Goal: Task Accomplishment & Management: Use online tool/utility

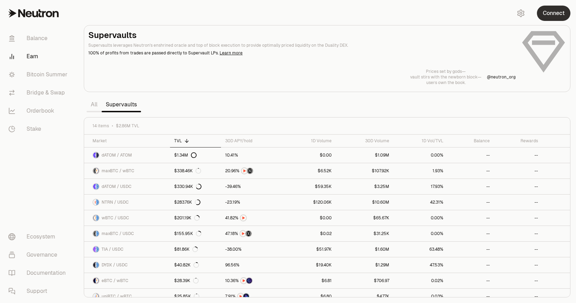
click at [546, 16] on button "Connect" at bounding box center [554, 13] width 34 height 15
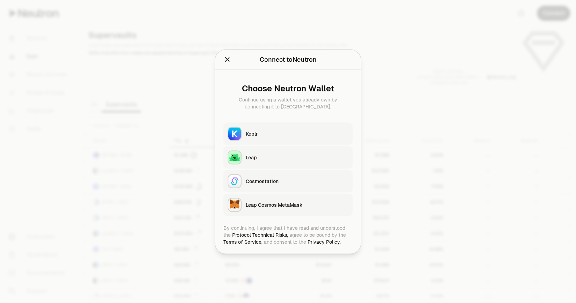
click at [274, 133] on div "Keplr" at bounding box center [297, 133] width 103 height 7
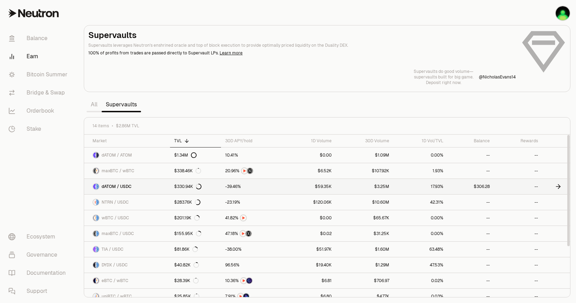
click at [490, 185] on link "$306.28" at bounding box center [471, 186] width 46 height 15
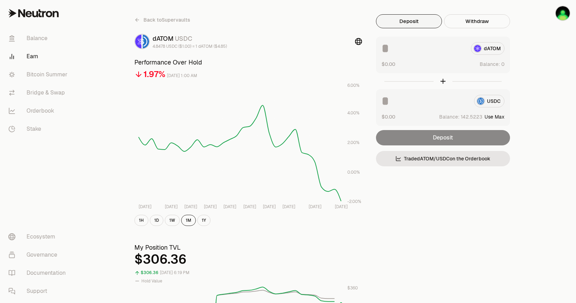
scroll to position [13, 0]
click at [473, 24] on button "Withdraw" at bounding box center [477, 22] width 66 height 14
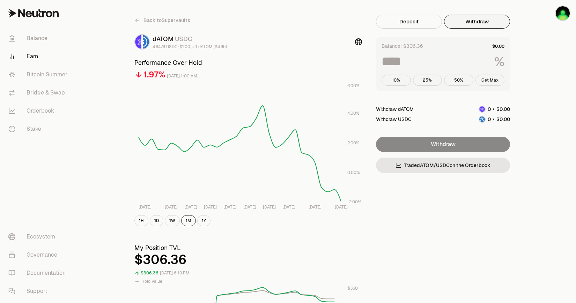
click at [497, 82] on button "Get Max" at bounding box center [489, 80] width 29 height 11
type input "***"
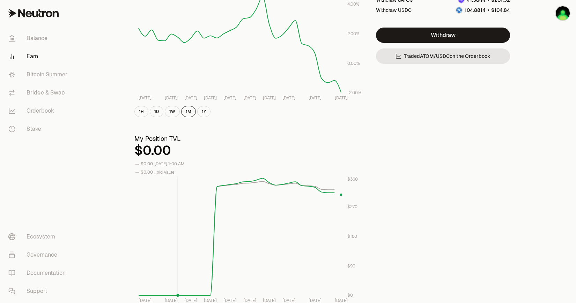
scroll to position [0, 0]
